Goal: Information Seeking & Learning: Learn about a topic

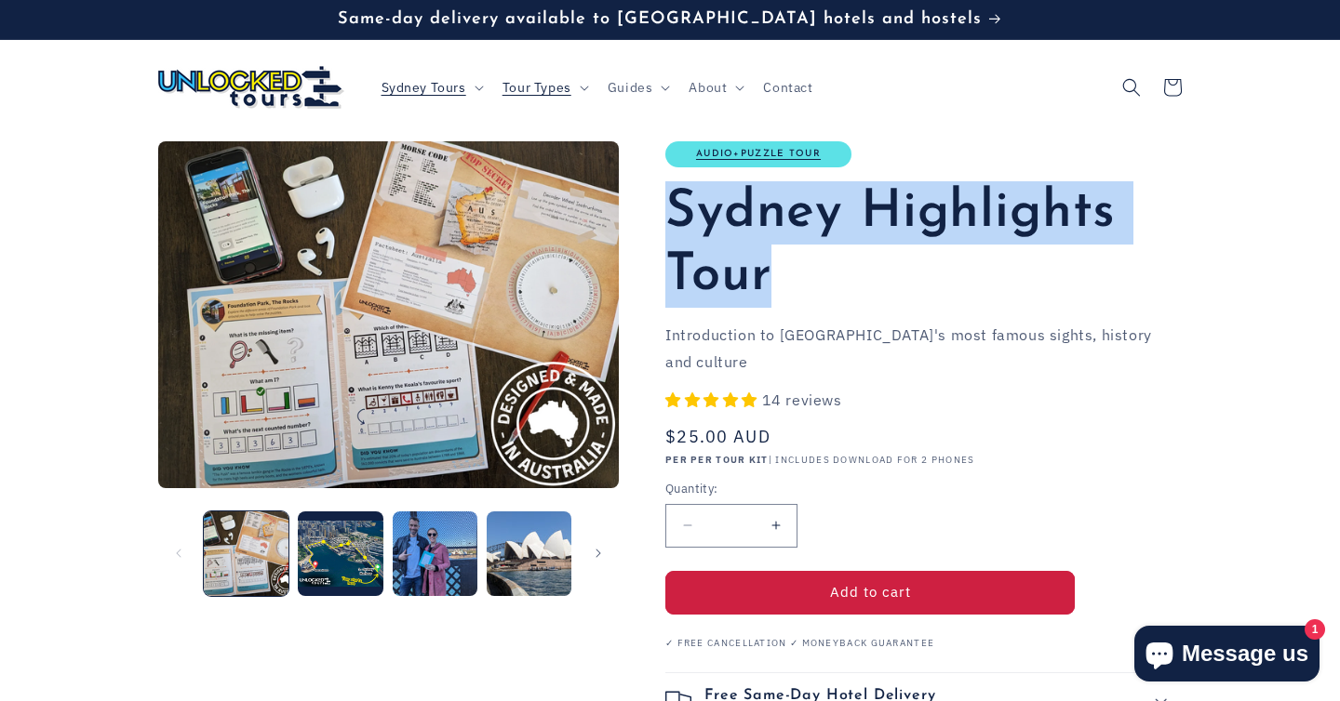
drag, startPoint x: 673, startPoint y: 207, endPoint x: 775, endPoint y: 275, distance: 122.8
click at [775, 275] on h1 "Sydney Highlights Tour" at bounding box center [923, 244] width 516 height 127
copy h1 "Sydney Highlights Tour"
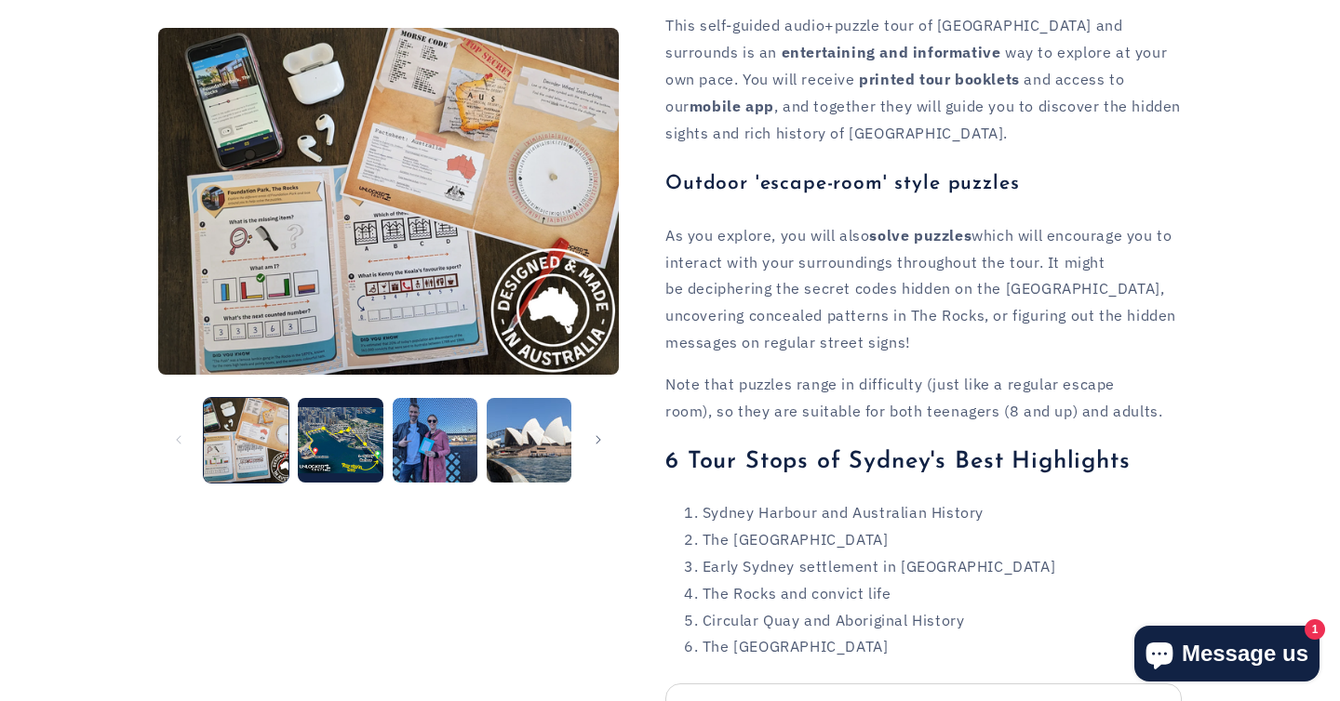
scroll to position [1659, 0]
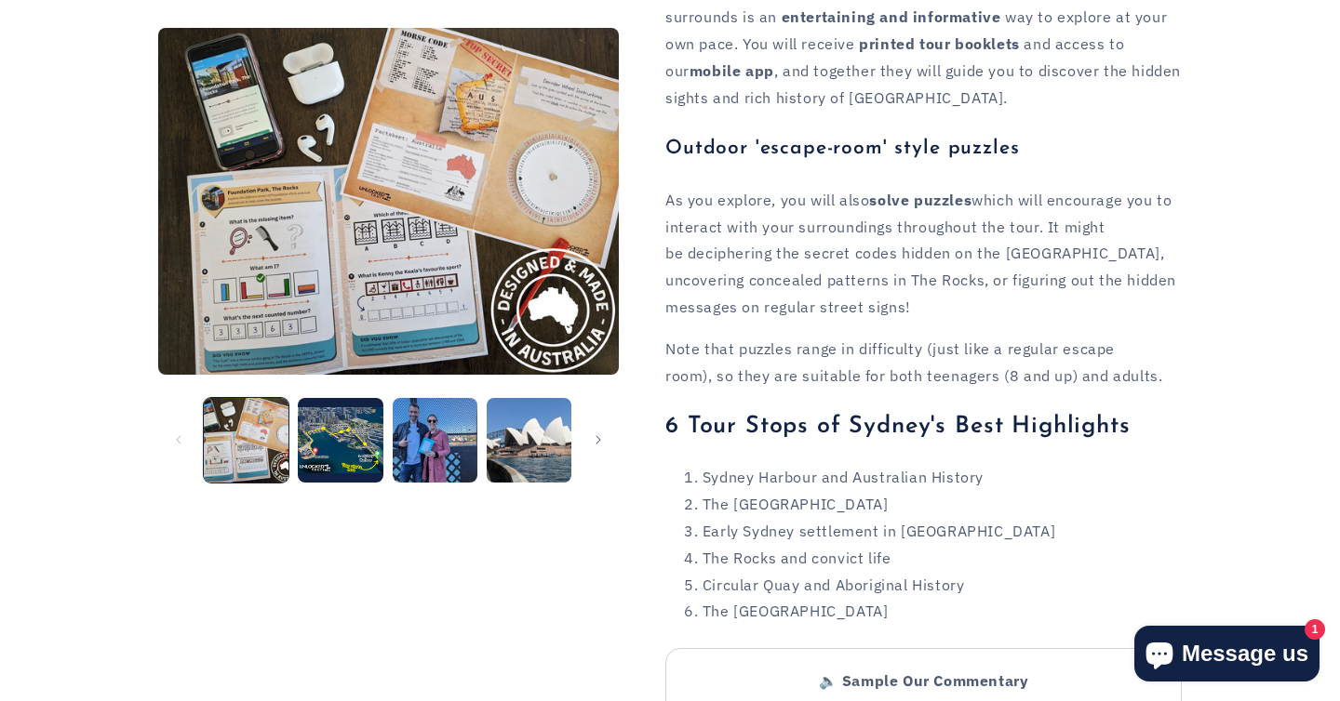
drag, startPoint x: 898, startPoint y: 513, endPoint x: 655, endPoint y: 369, distance: 281.9
copy ol "Sydney Harbour and Australian History The Harbour Bridge Early Sydney settlemen…"
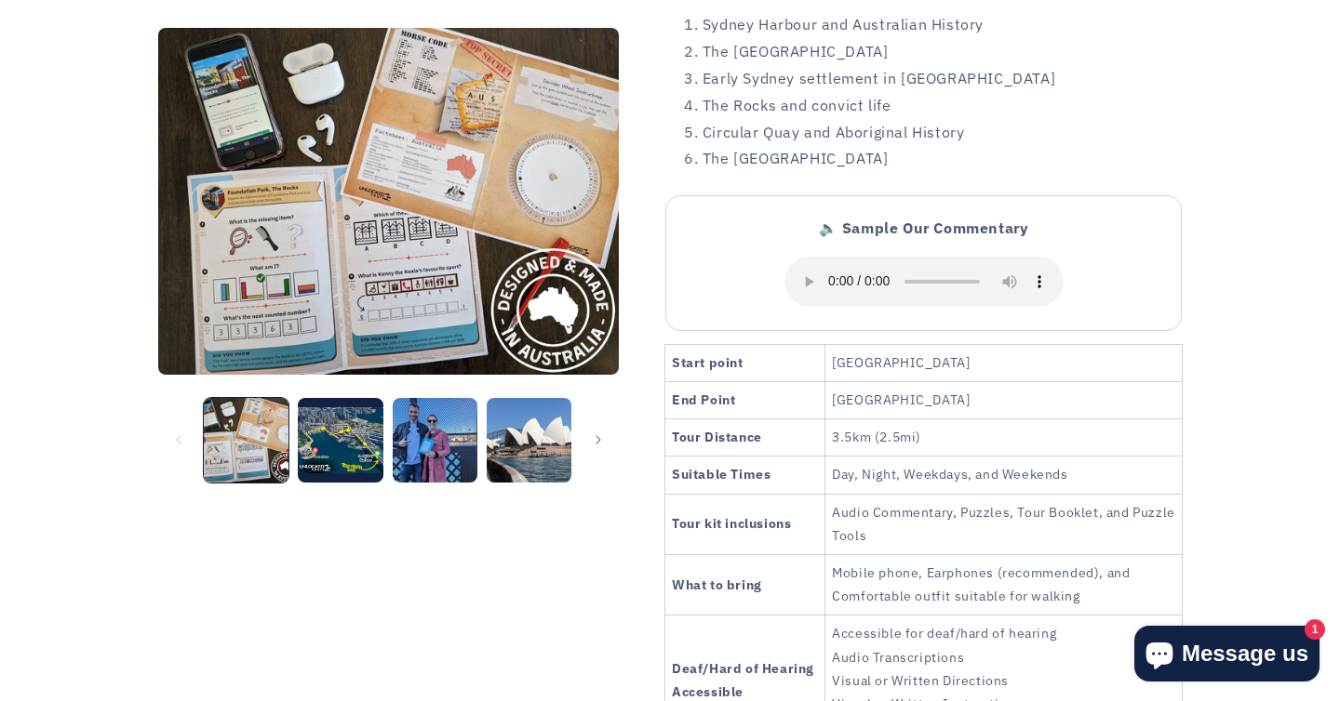
scroll to position [2114, 0]
drag, startPoint x: 837, startPoint y: 260, endPoint x: 1125, endPoint y: 268, distance: 287.6
click at [1125, 343] on td "Harbour Bridge Pedestrian Walkway" at bounding box center [1003, 361] width 356 height 37
copy td "Harbour Bridge Pedestrian Walkway"
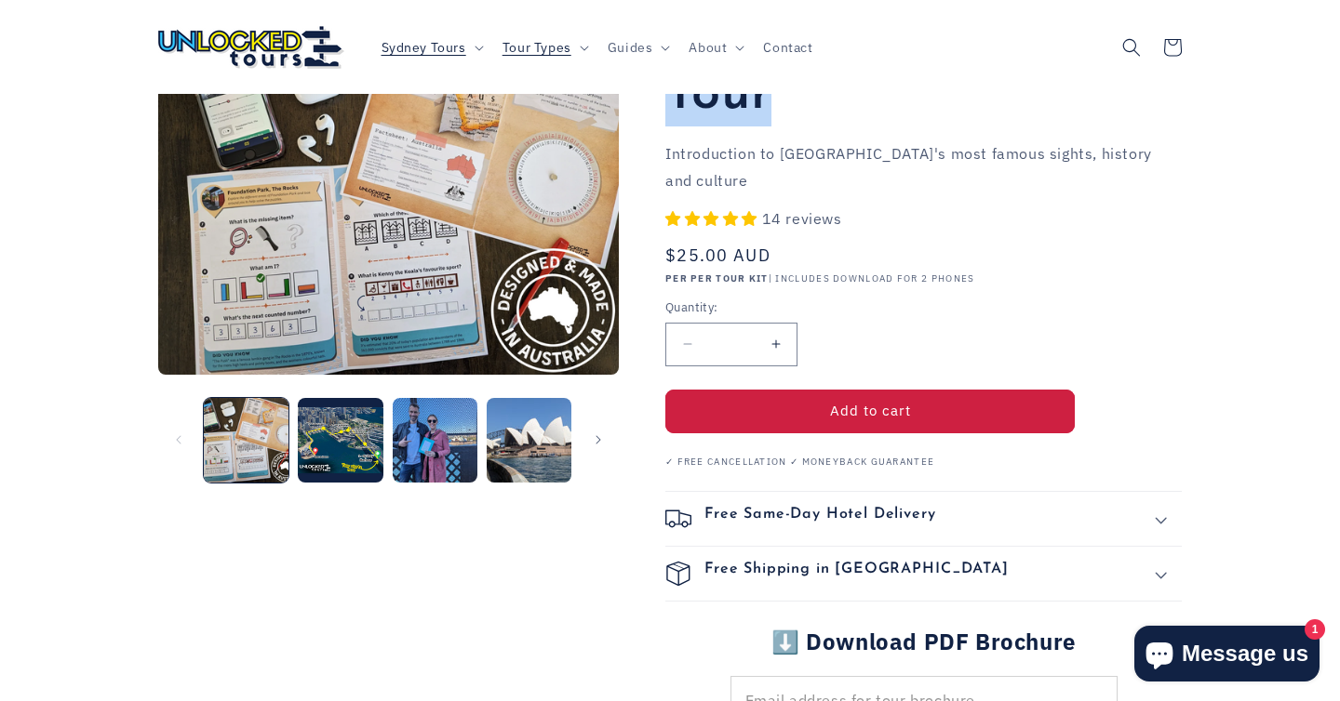
scroll to position [0, 0]
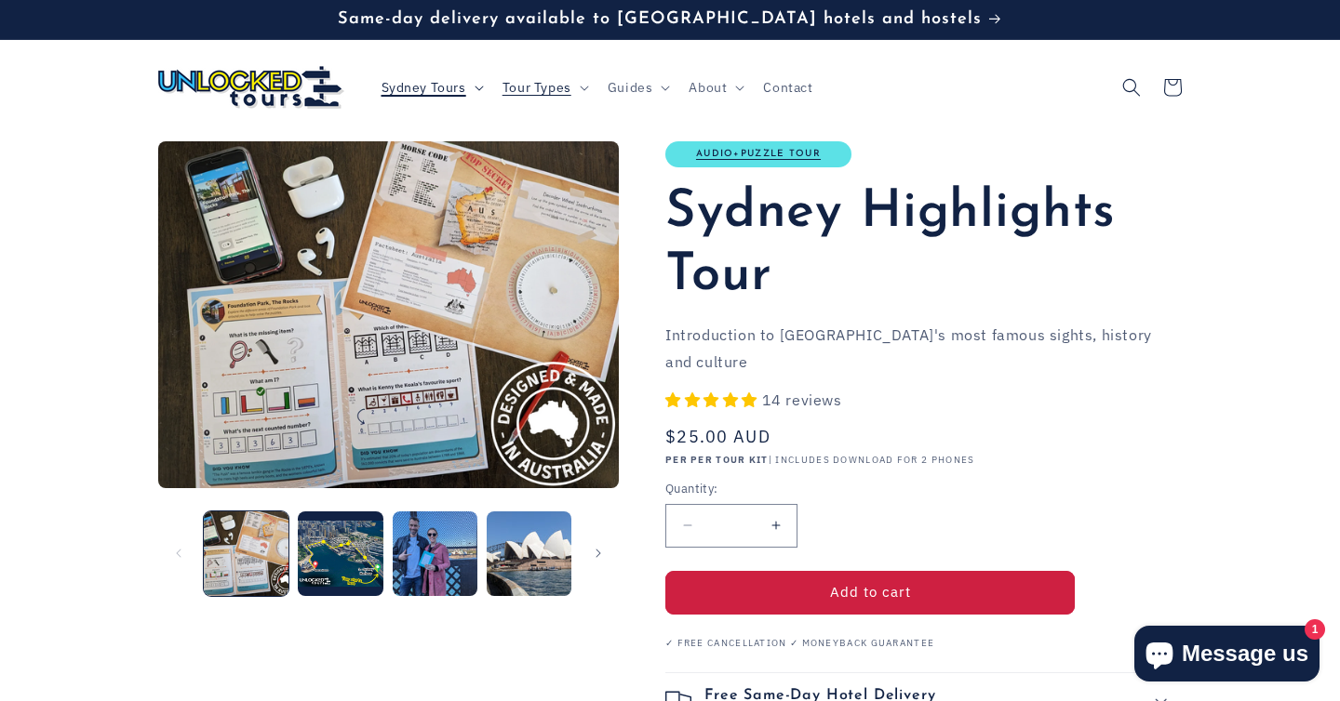
click at [421, 88] on span "Sydney Tours" at bounding box center [423, 87] width 85 height 17
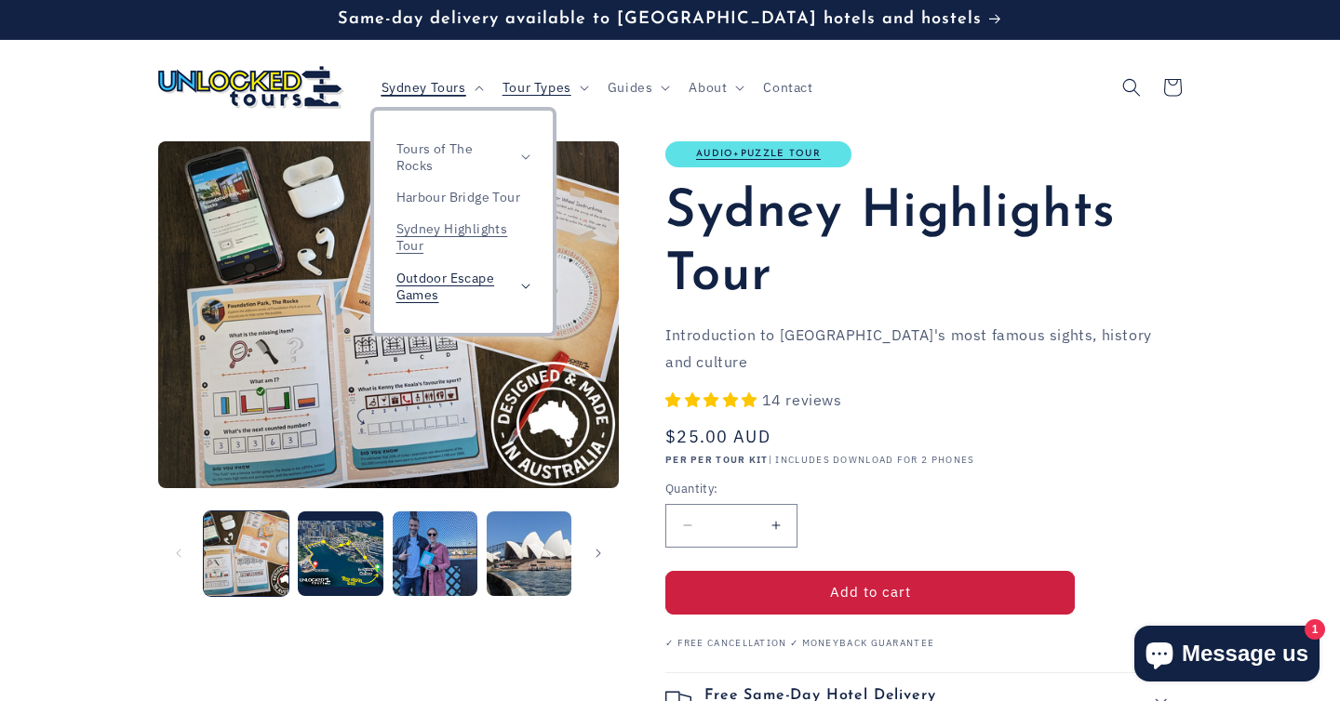
click at [457, 283] on span "Outdoor Escape Games" at bounding box center [453, 286] width 115 height 33
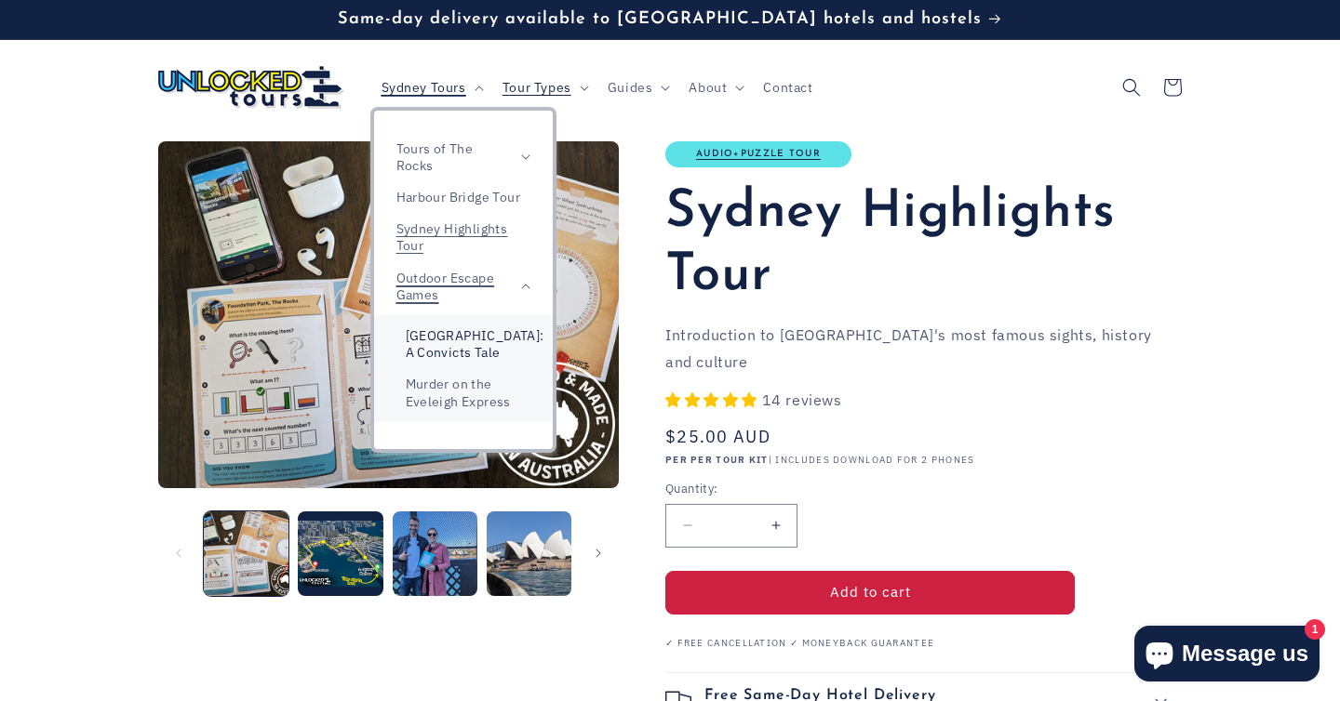
click at [469, 349] on link "[GEOGRAPHIC_DATA]: A Convicts Tale" at bounding box center [463, 344] width 179 height 48
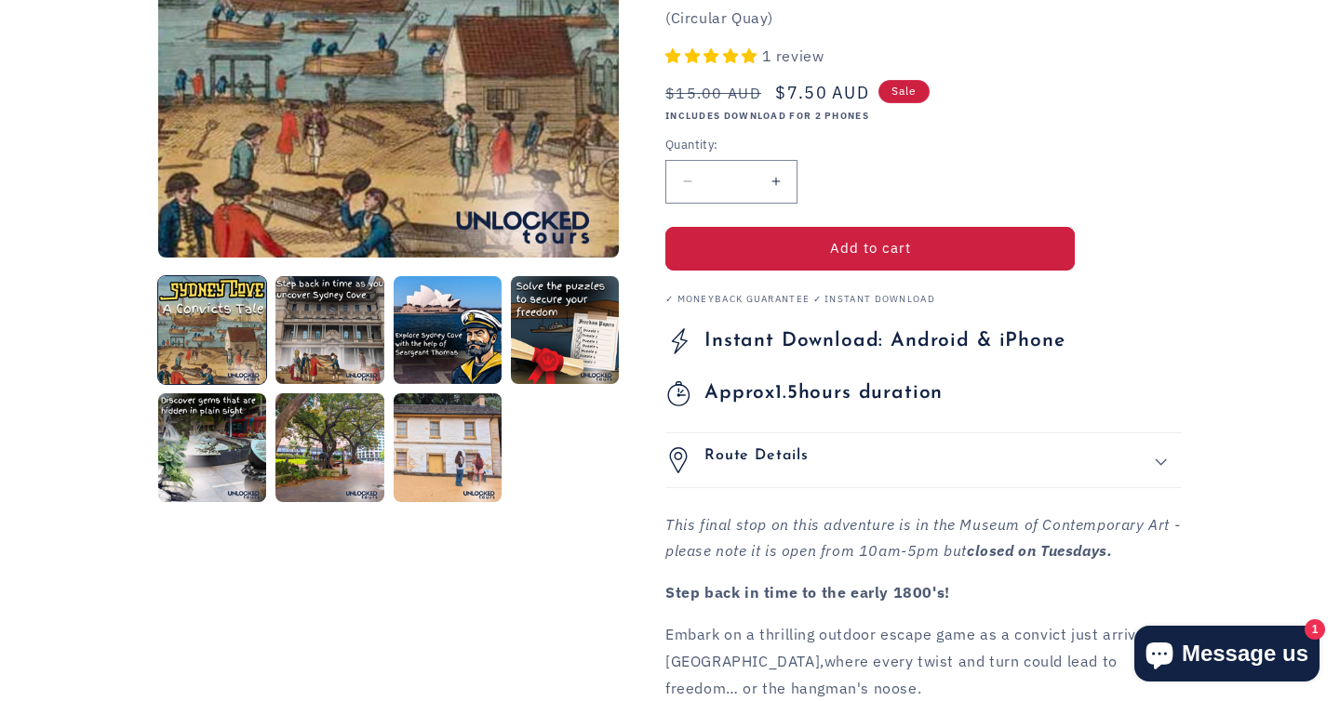
scroll to position [346, 0]
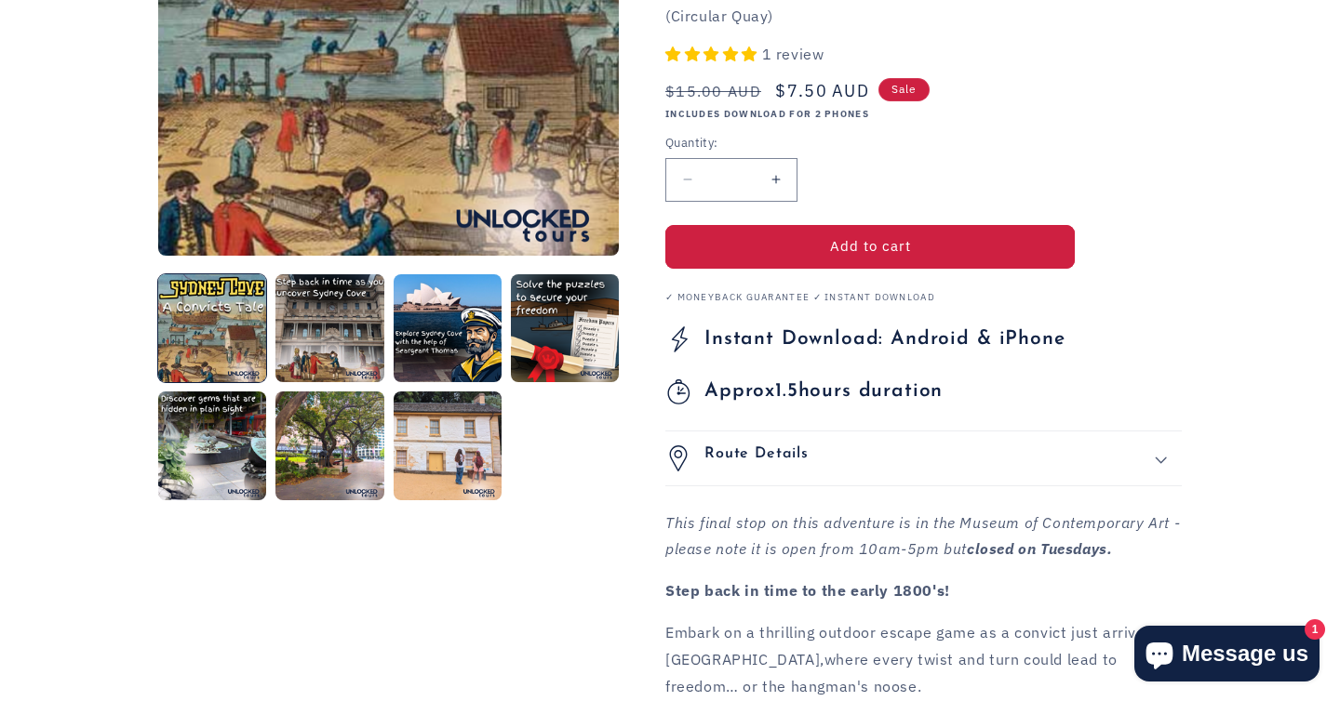
click at [835, 461] on div "Route Details" at bounding box center [923, 459] width 516 height 26
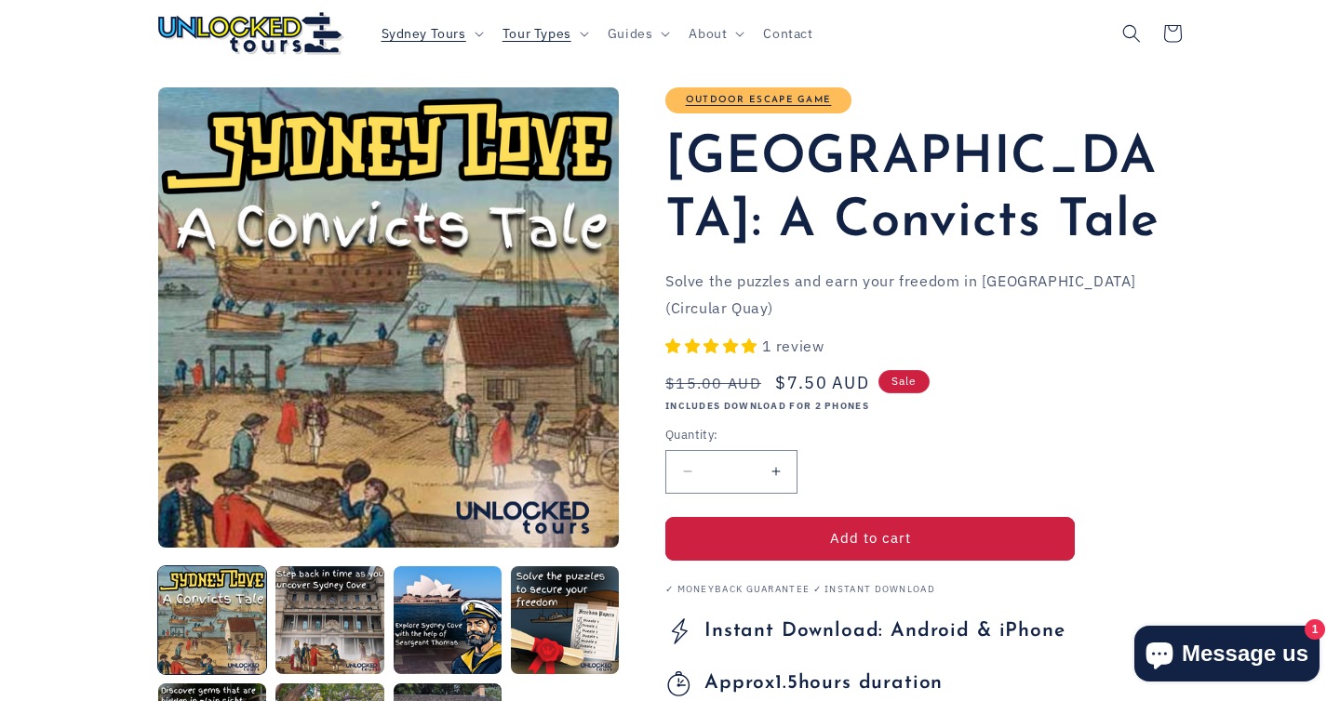
scroll to position [56, 0]
